Goal: Navigation & Orientation: Find specific page/section

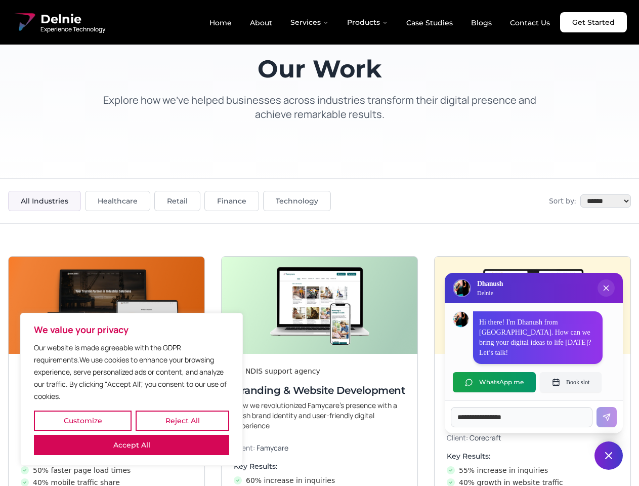
click at [82, 420] on button "Customize" at bounding box center [83, 420] width 98 height 20
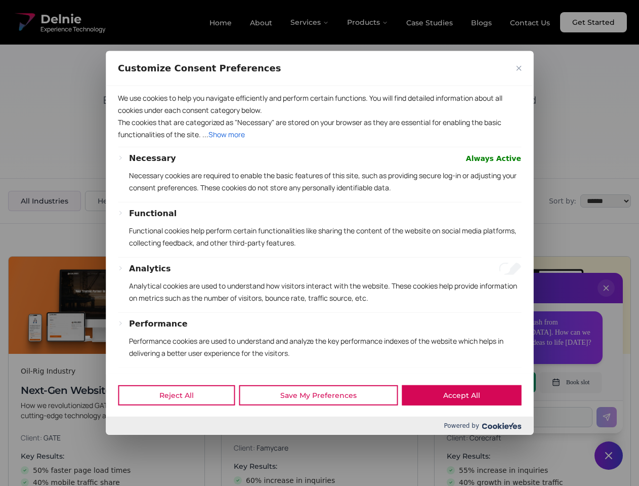
click at [182, 420] on div "Customize Consent Preferences We use cookies to help you navigate efficiently a…" at bounding box center [319, 242] width 427 height 383
click at [132, 445] on div at bounding box center [319, 243] width 639 height 486
click at [319, 243] on p "Functional cookies help perform certain functionalities like sharing the conten…" at bounding box center [325, 237] width 392 height 24
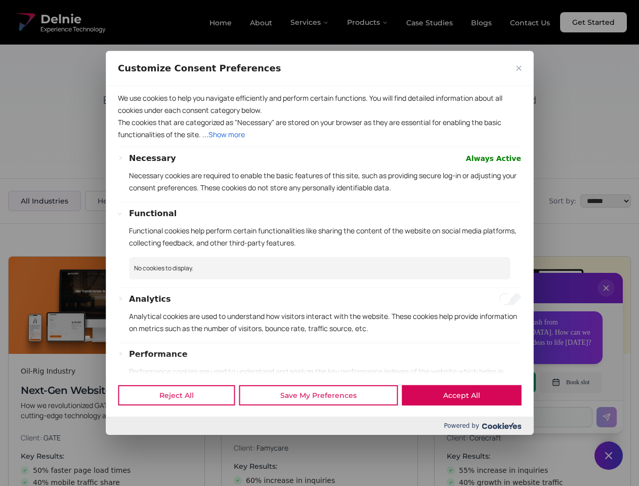
click at [606, 298] on div at bounding box center [319, 243] width 639 height 486
click at [494, 382] on div "Reject All Save My Preferences Accept All" at bounding box center [319, 394] width 427 height 43
click at [571, 382] on div at bounding box center [319, 243] width 639 height 486
click at [609, 455] on div at bounding box center [319, 243] width 639 height 486
click at [310, 22] on div at bounding box center [319, 243] width 639 height 486
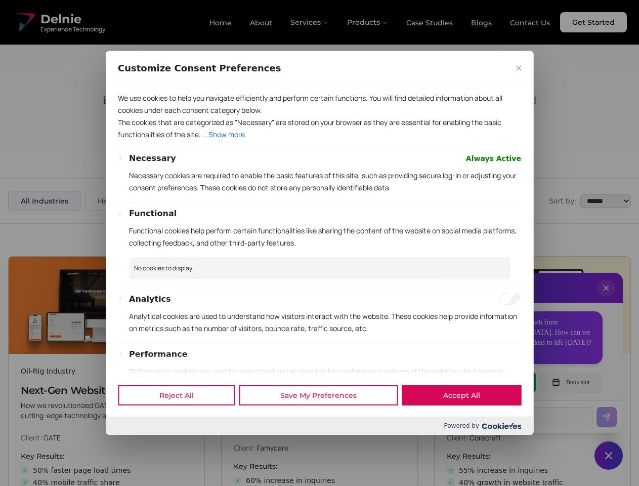
click at [368, 22] on div at bounding box center [319, 243] width 639 height 486
